Goal: Navigation & Orientation: Find specific page/section

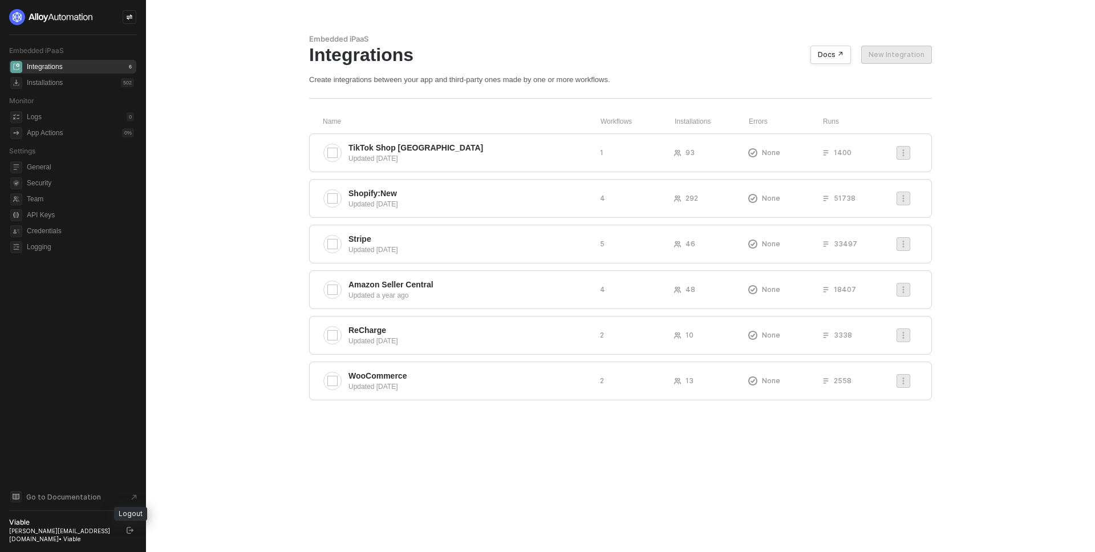
click at [133, 534] on icon "logout" at bounding box center [130, 530] width 7 height 7
